Goal: Task Accomplishment & Management: Manage account settings

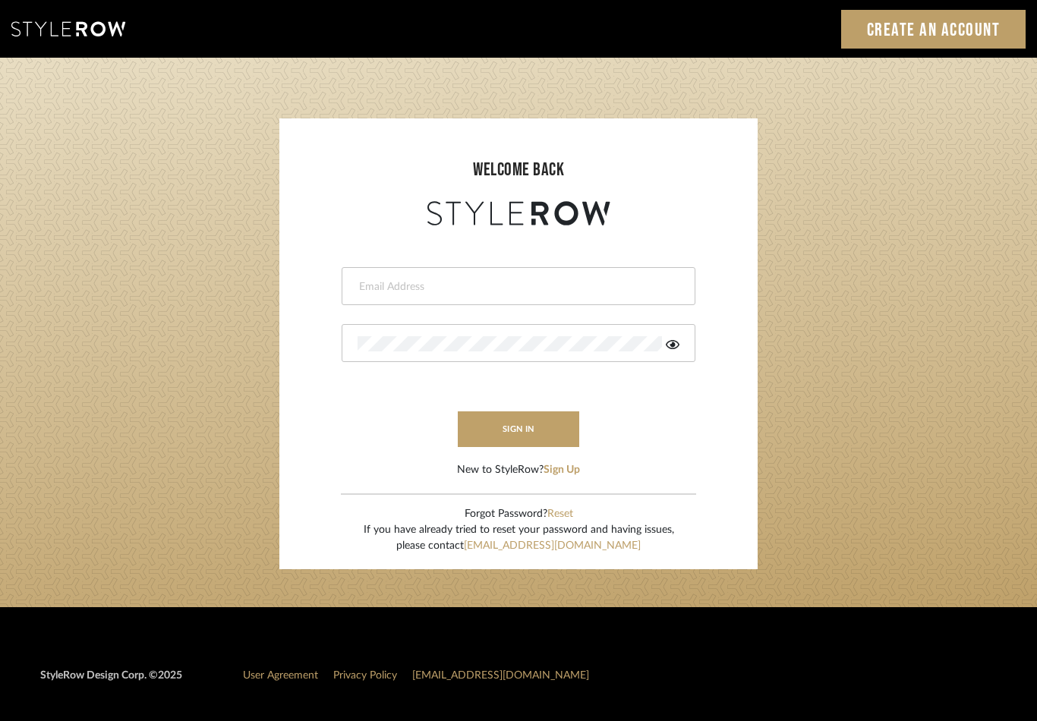
click at [521, 275] on div at bounding box center [519, 286] width 354 height 38
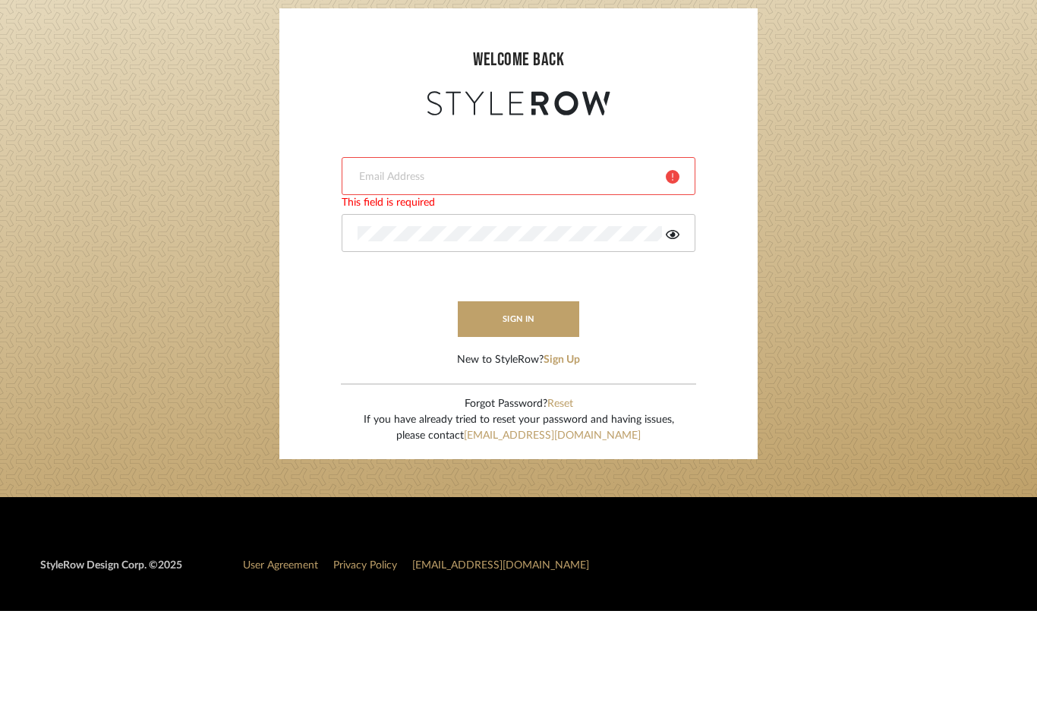
click at [466, 267] on div at bounding box center [519, 286] width 354 height 38
type input "keri@kerifieldsinteriors.com"
click at [670, 339] on icon at bounding box center [673, 345] width 14 height 12
click at [551, 412] on button "sign in" at bounding box center [518, 430] width 121 height 36
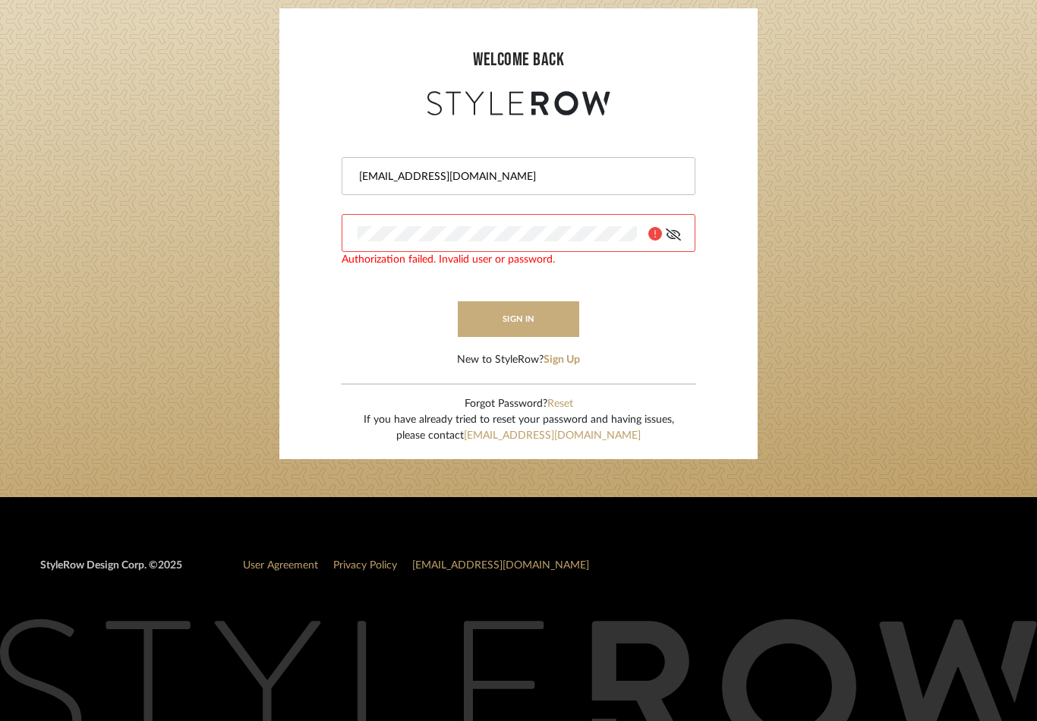
click at [523, 330] on button "sign in" at bounding box center [518, 319] width 121 height 36
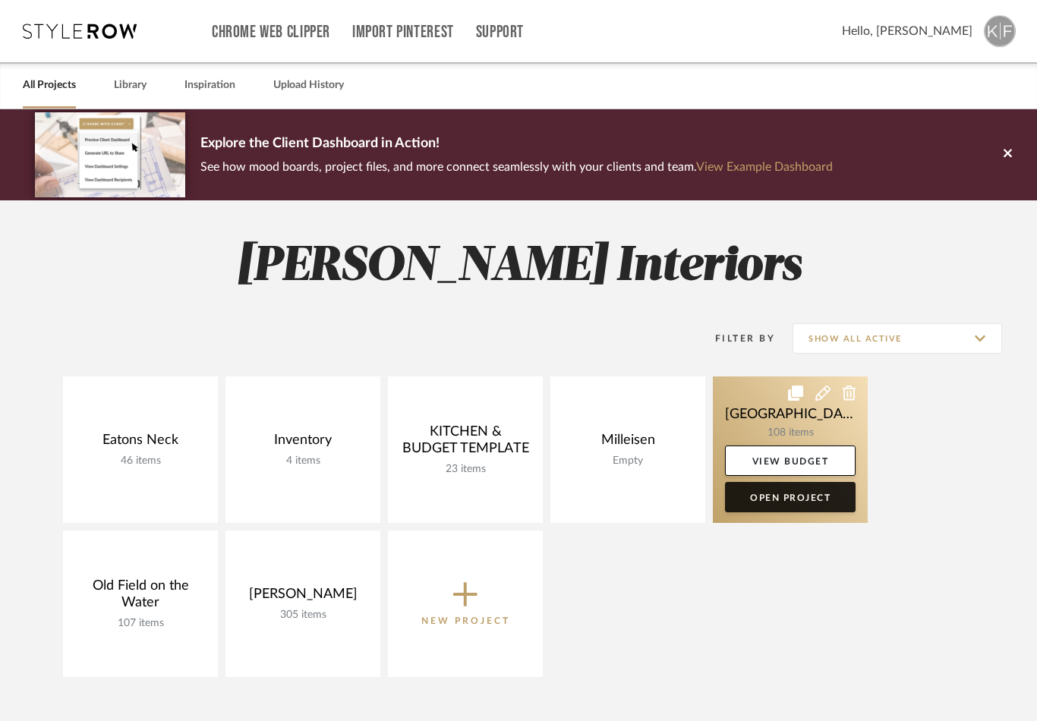
click at [834, 494] on link "Open Project" at bounding box center [790, 497] width 131 height 30
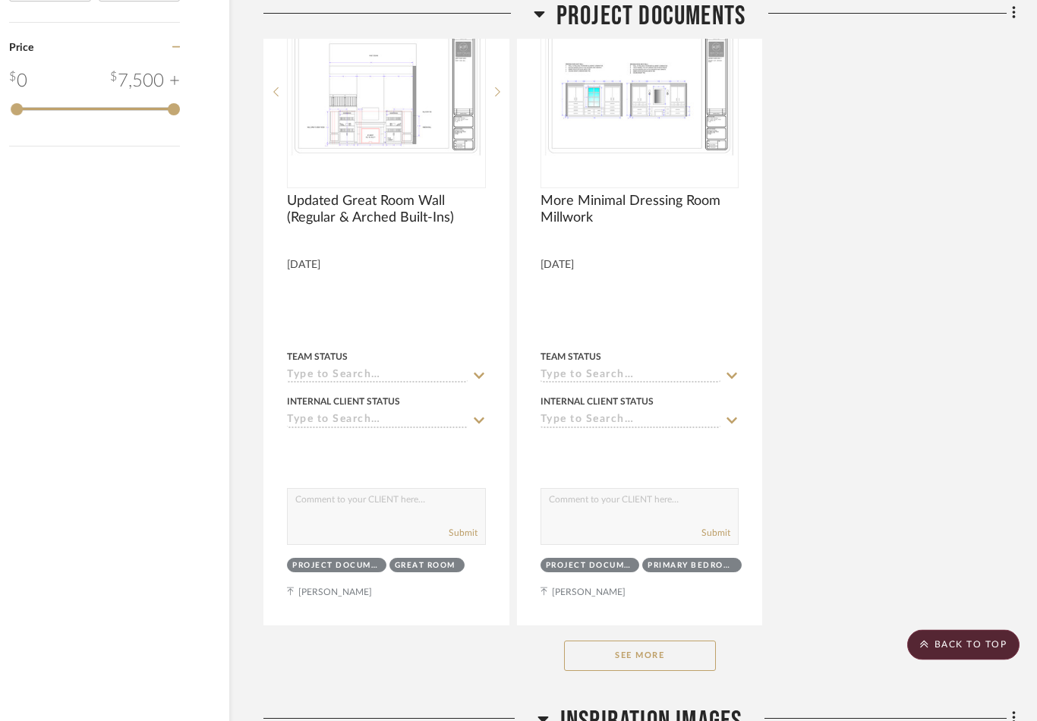
scroll to position [1815, 56]
click at [678, 657] on button "See More" at bounding box center [640, 656] width 152 height 30
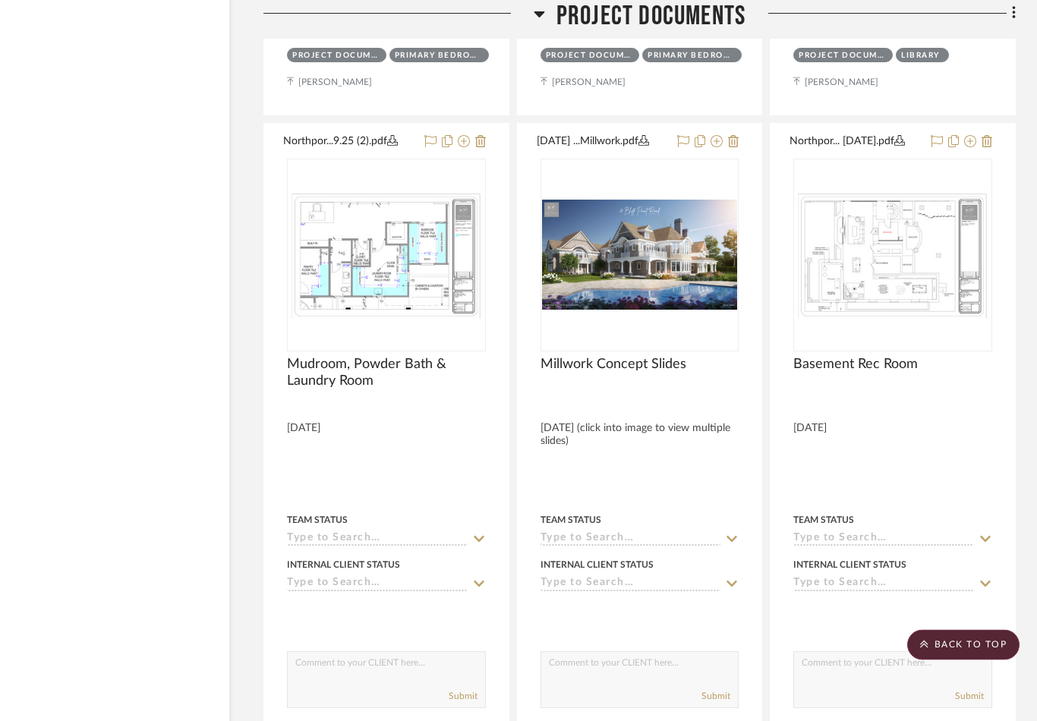
scroll to position [4346, 56]
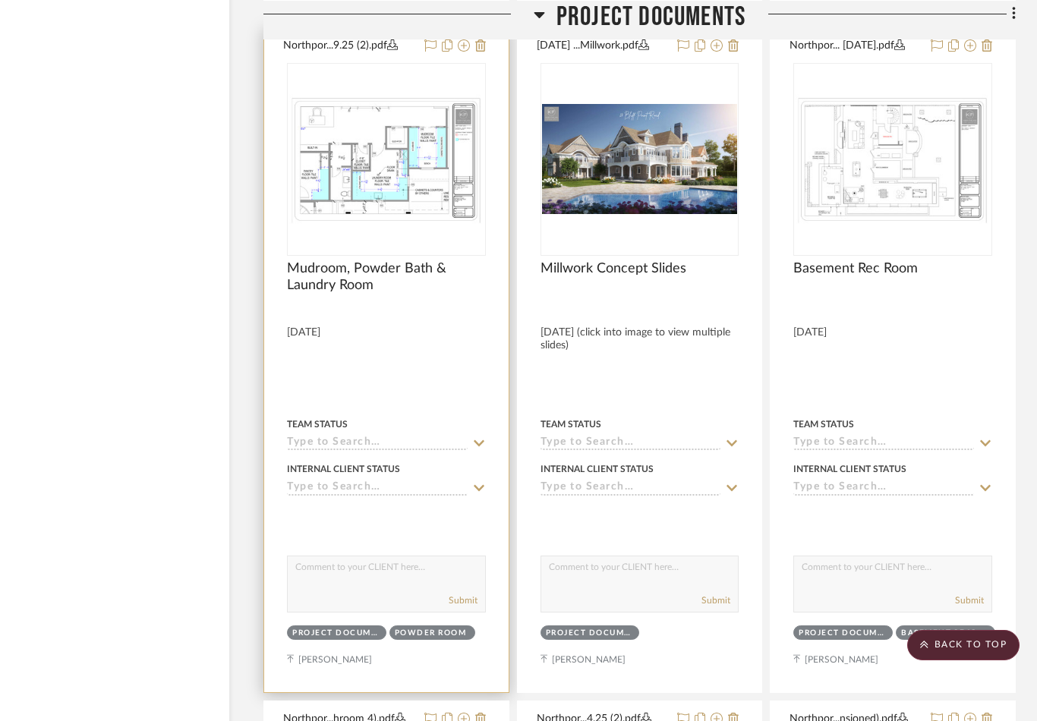
click at [0, 0] on img at bounding box center [0, 0] width 0 height 0
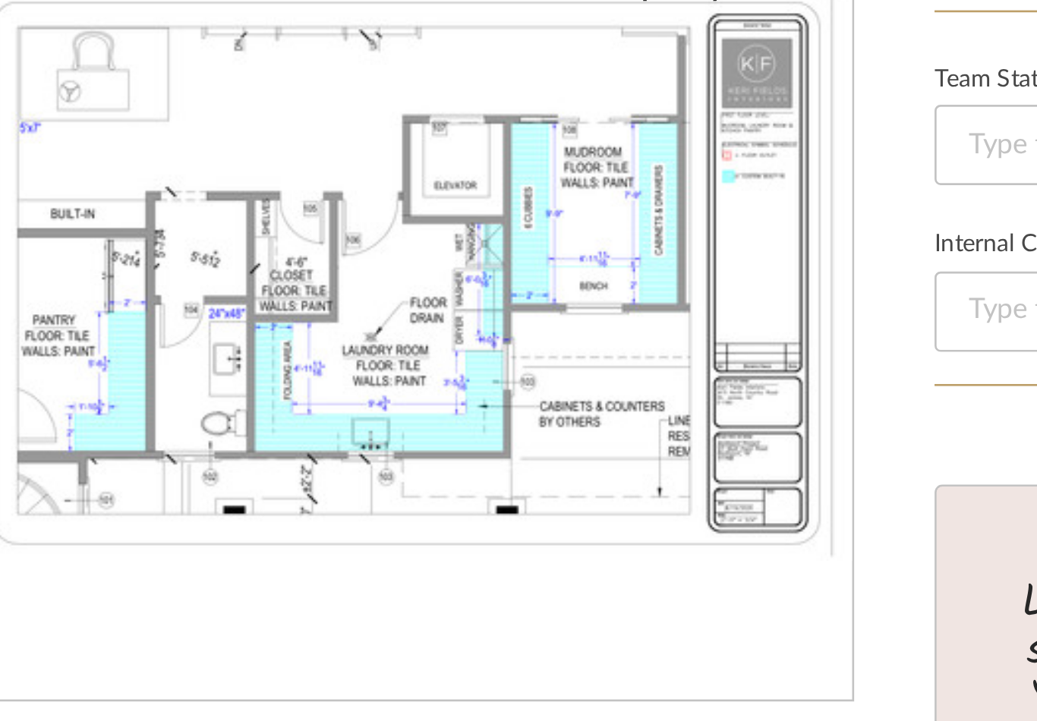
scroll to position [23, 0]
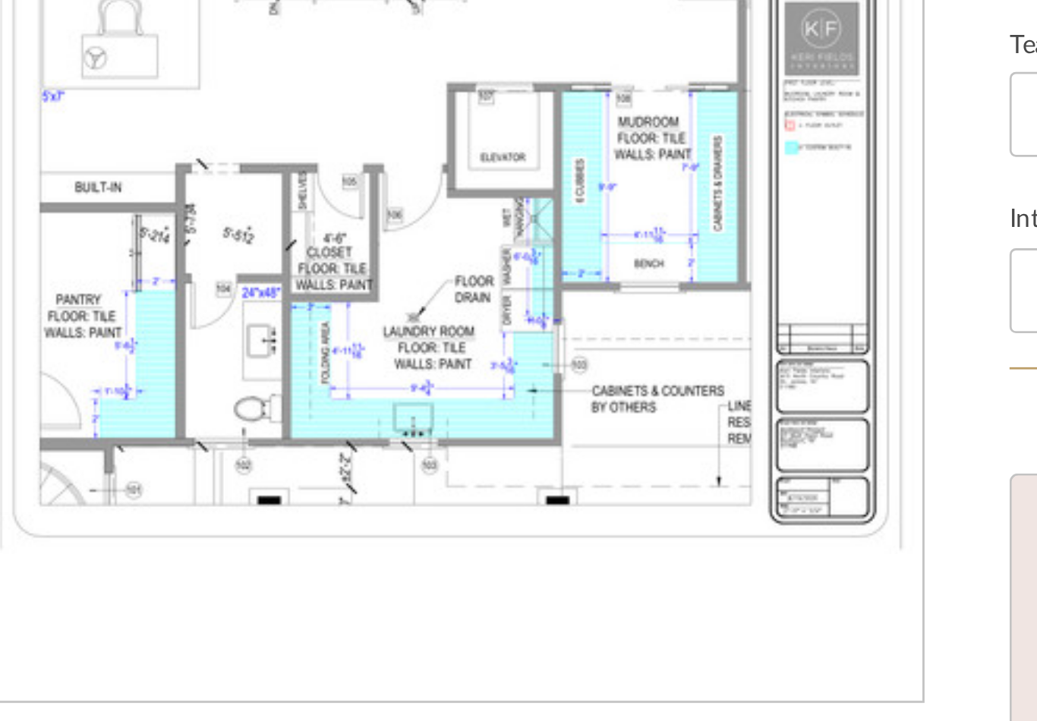
click at [167, 135] on img "0" at bounding box center [335, 247] width 336 height 224
